Goal: Find specific page/section: Find specific page/section

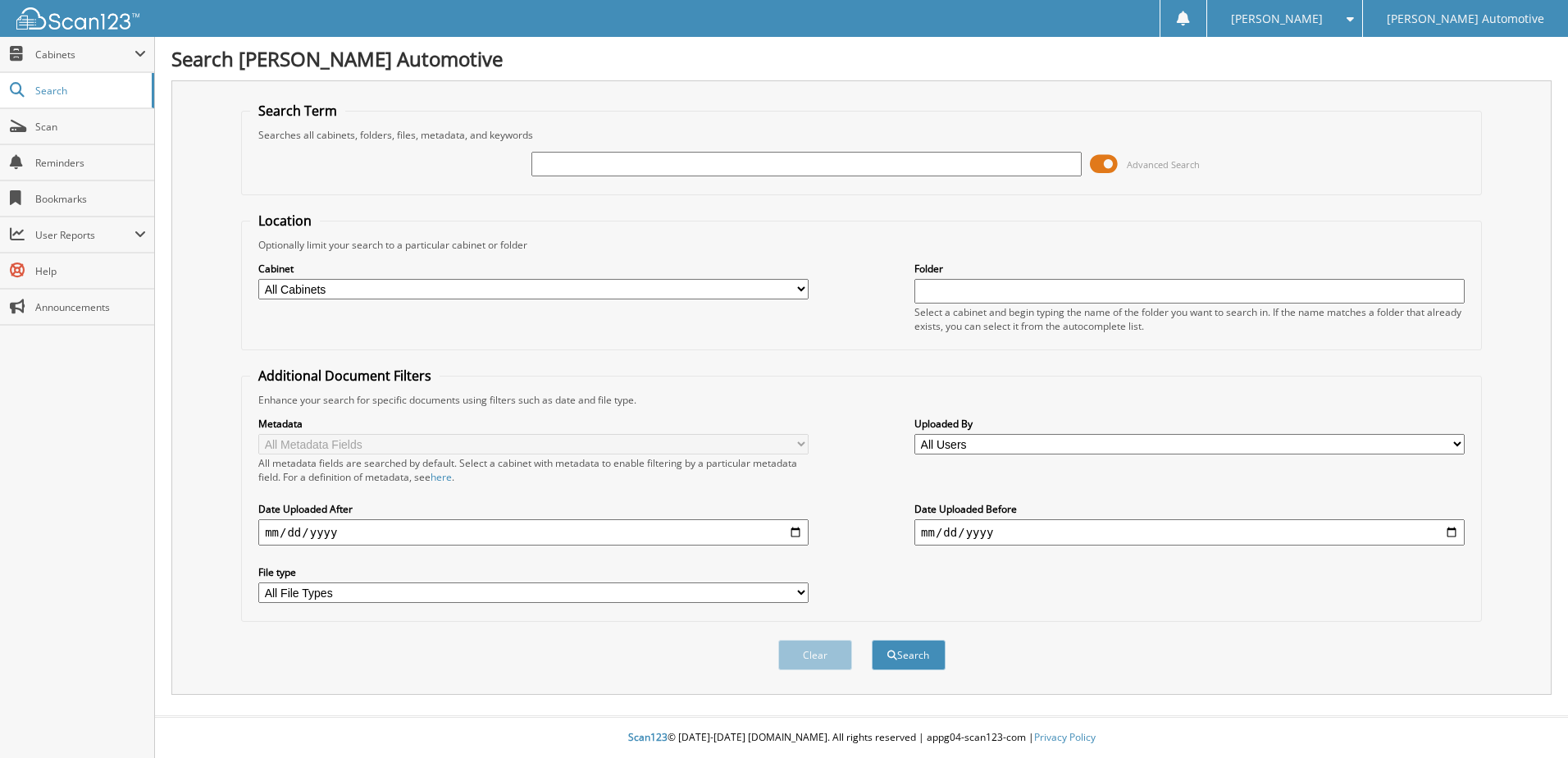
click at [733, 144] on div "Advanced Search" at bounding box center [861, 164] width 1223 height 44
click at [726, 161] on input "text" at bounding box center [807, 164] width 551 height 24
type input "car gurus"
click at [905, 657] on button "Search" at bounding box center [908, 655] width 74 height 30
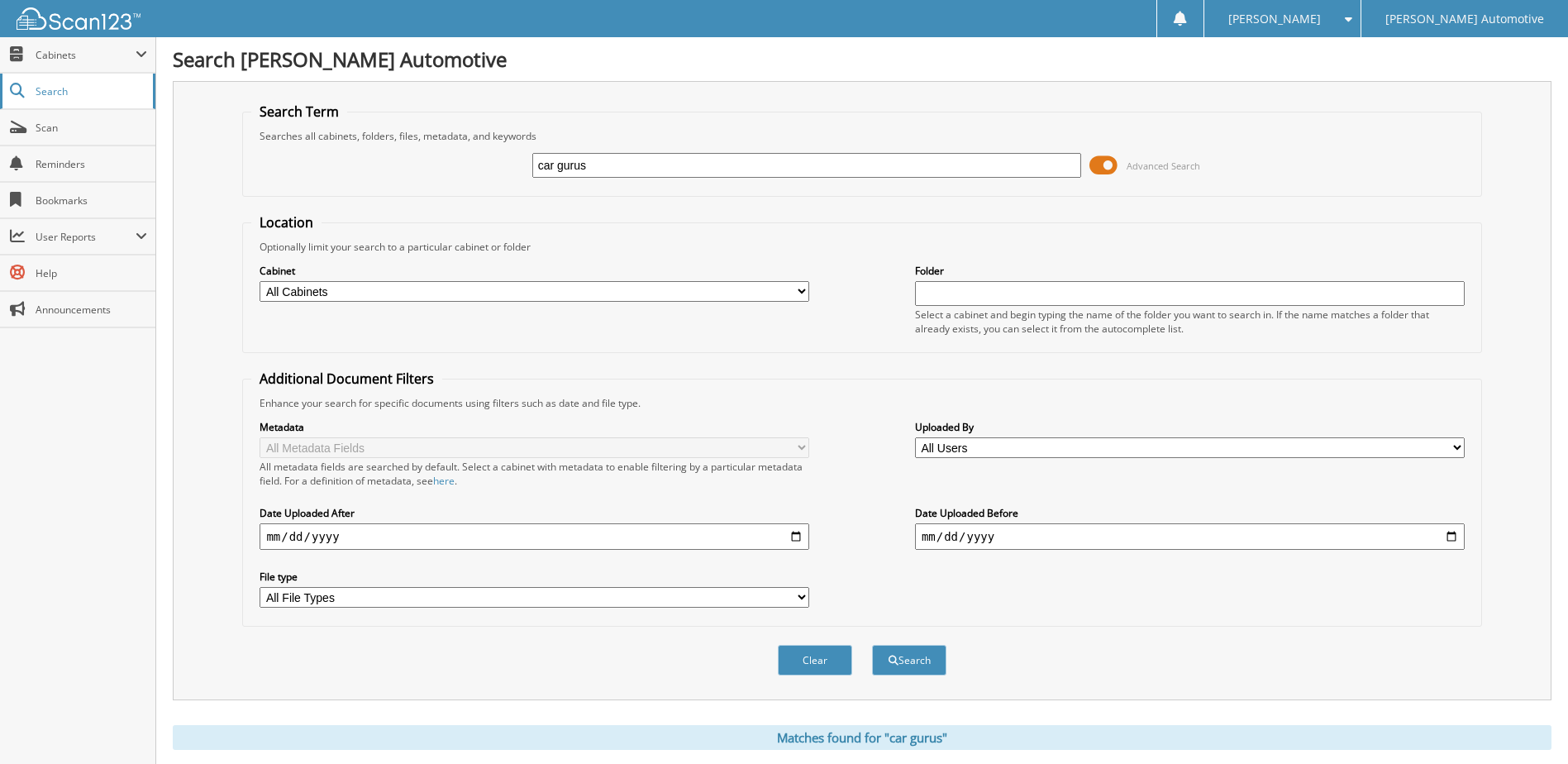
click at [101, 94] on span "Search" at bounding box center [90, 91] width 109 height 14
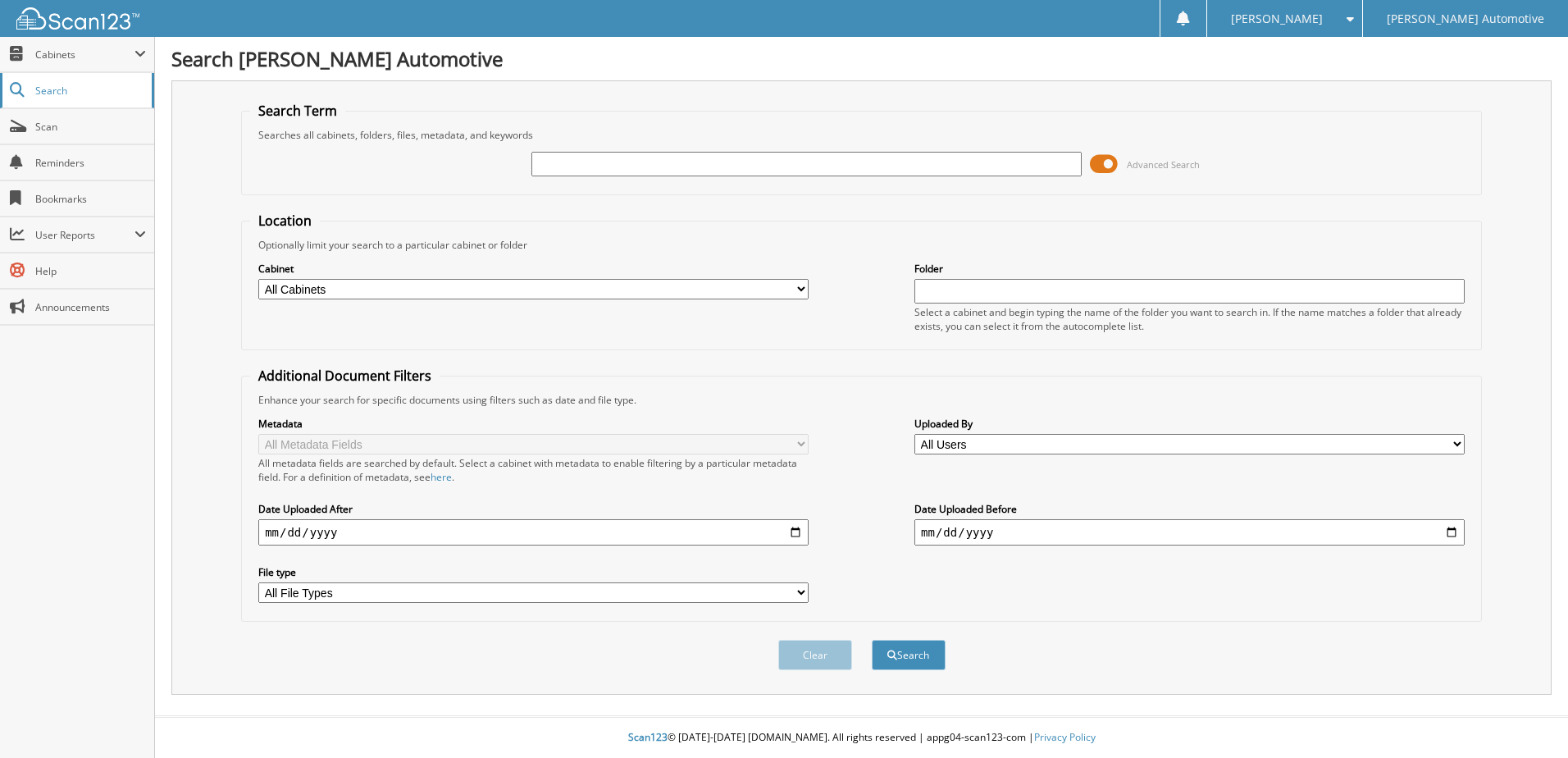
click at [78, 83] on link "Search" at bounding box center [77, 90] width 154 height 36
click at [62, 56] on span "Cabinets" at bounding box center [85, 55] width 99 height 14
click at [69, 85] on span "My Company" at bounding box center [85, 90] width 121 height 15
